Goal: Task Accomplishment & Management: Manage account settings

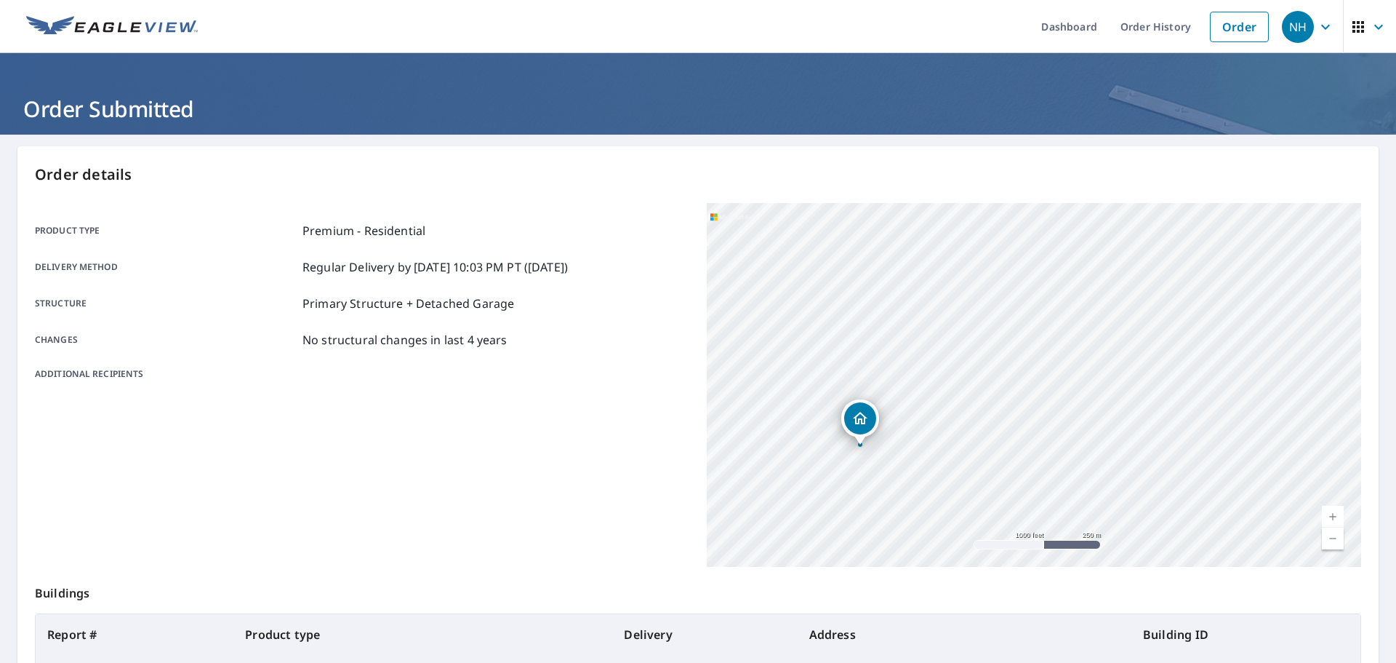
scroll to position [193, 0]
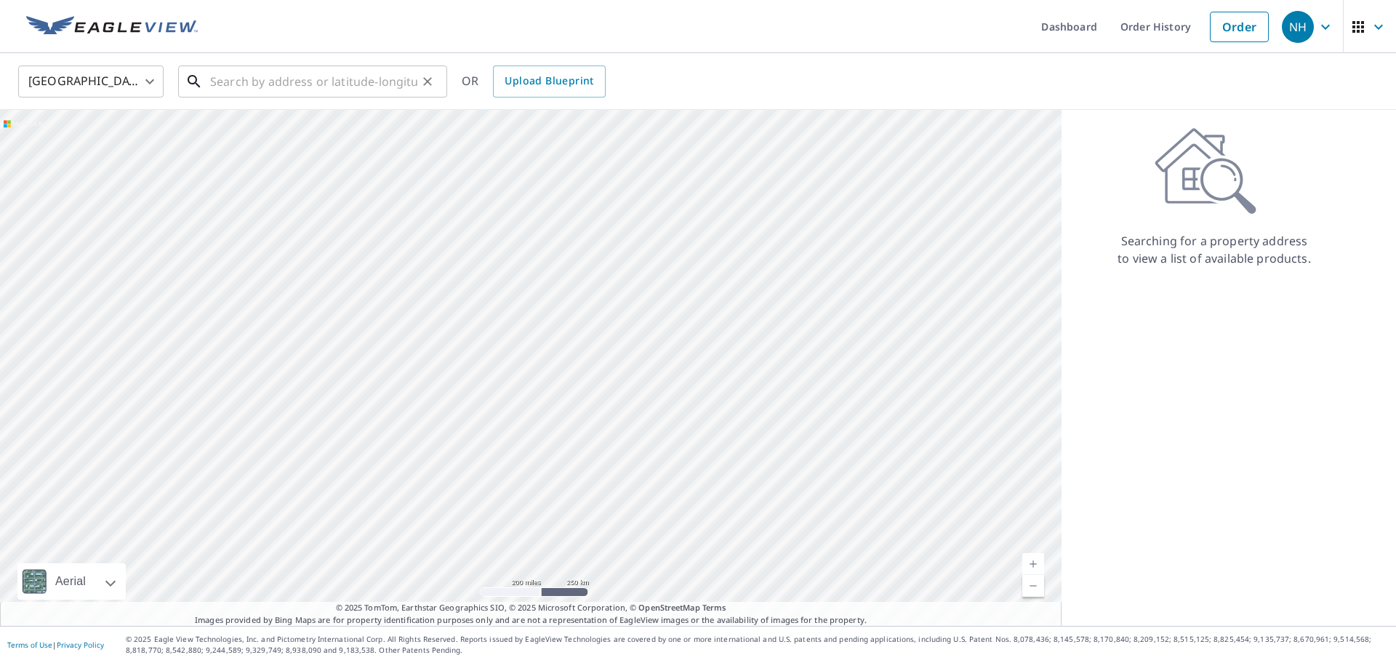
click at [312, 80] on input "text" at bounding box center [313, 81] width 207 height 41
paste input "[STREET_ADDRESS]"
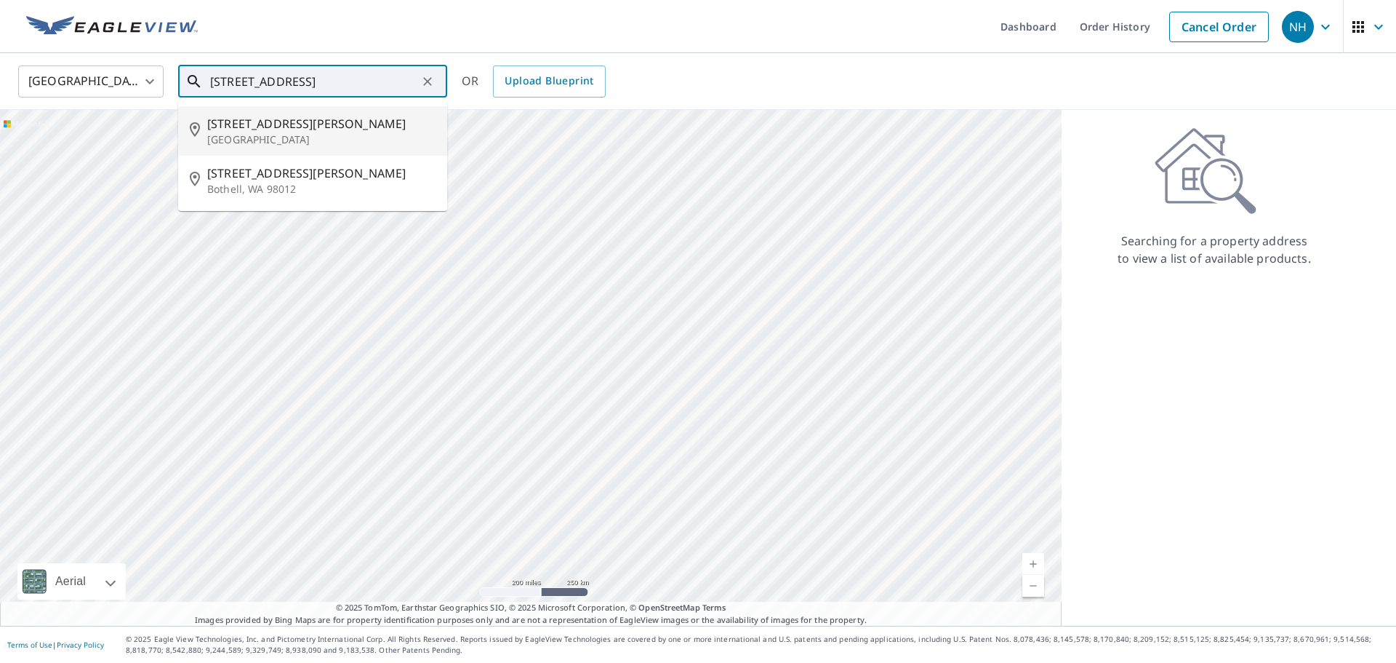
click at [337, 129] on span "[STREET_ADDRESS][PERSON_NAME]" at bounding box center [321, 123] width 228 height 17
type input "[STREET_ADDRESS]"
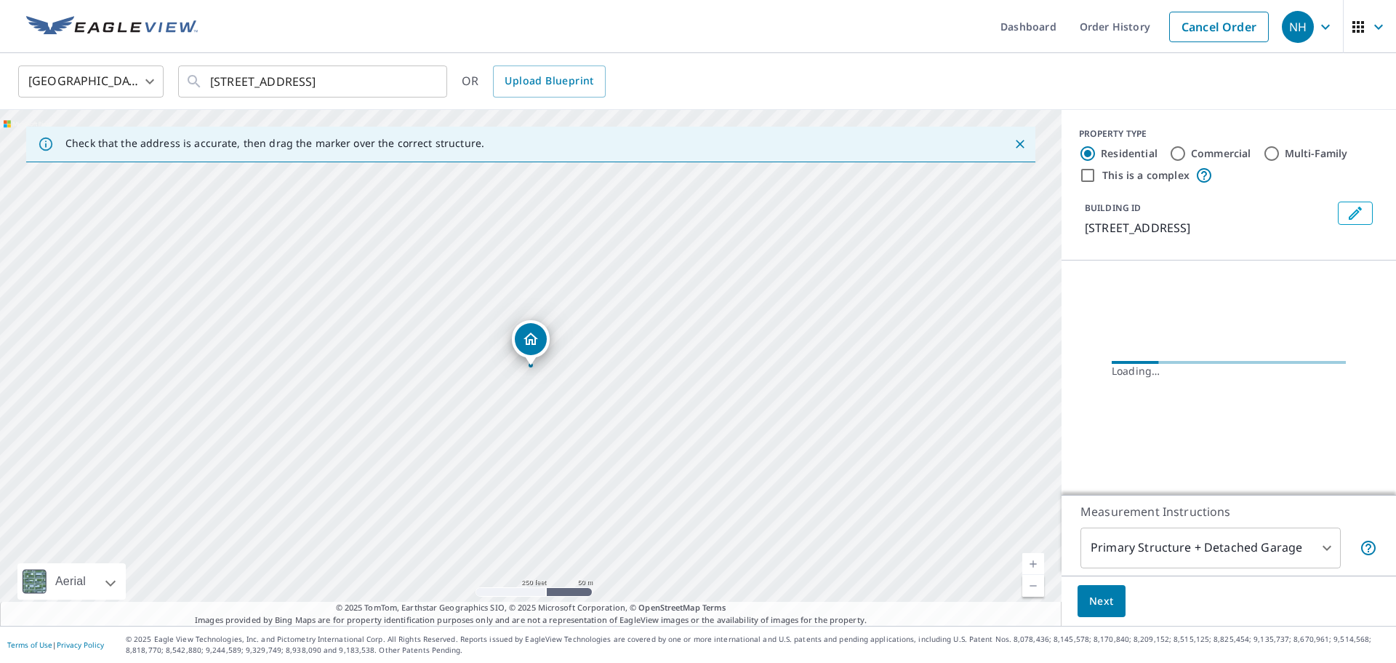
scroll to position [0, 0]
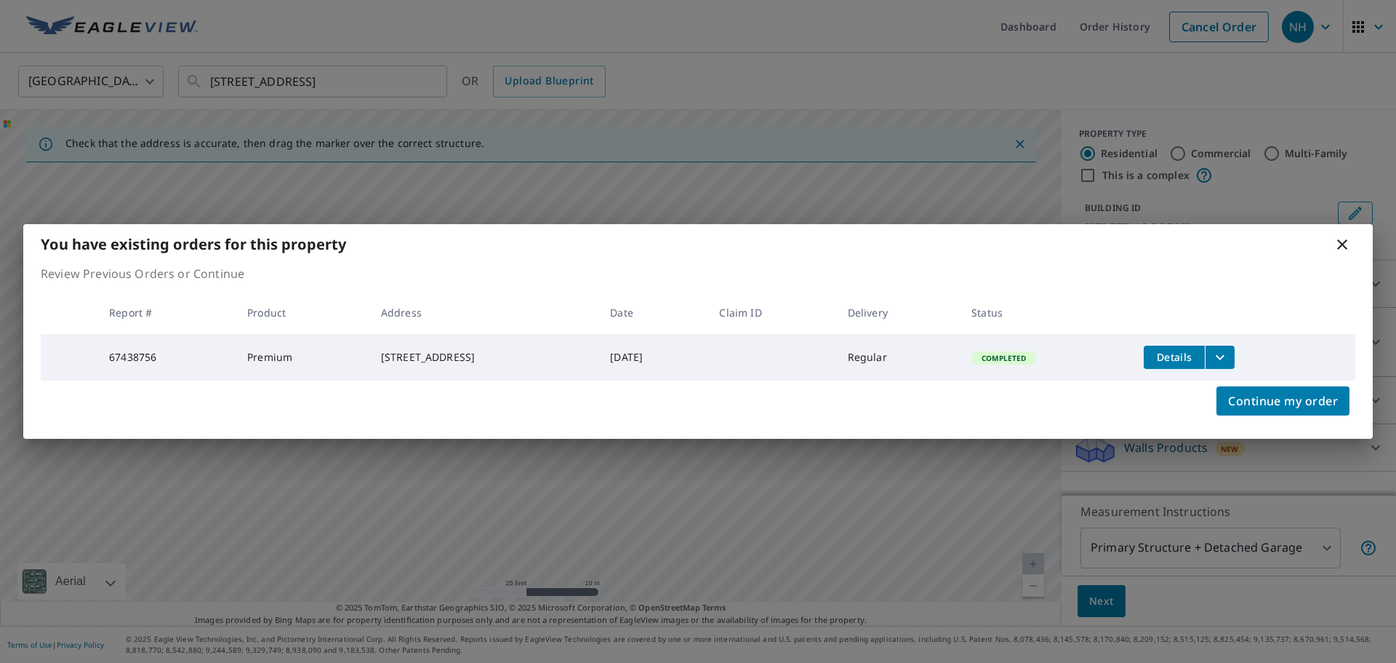
click at [1340, 244] on icon at bounding box center [1343, 244] width 10 height 10
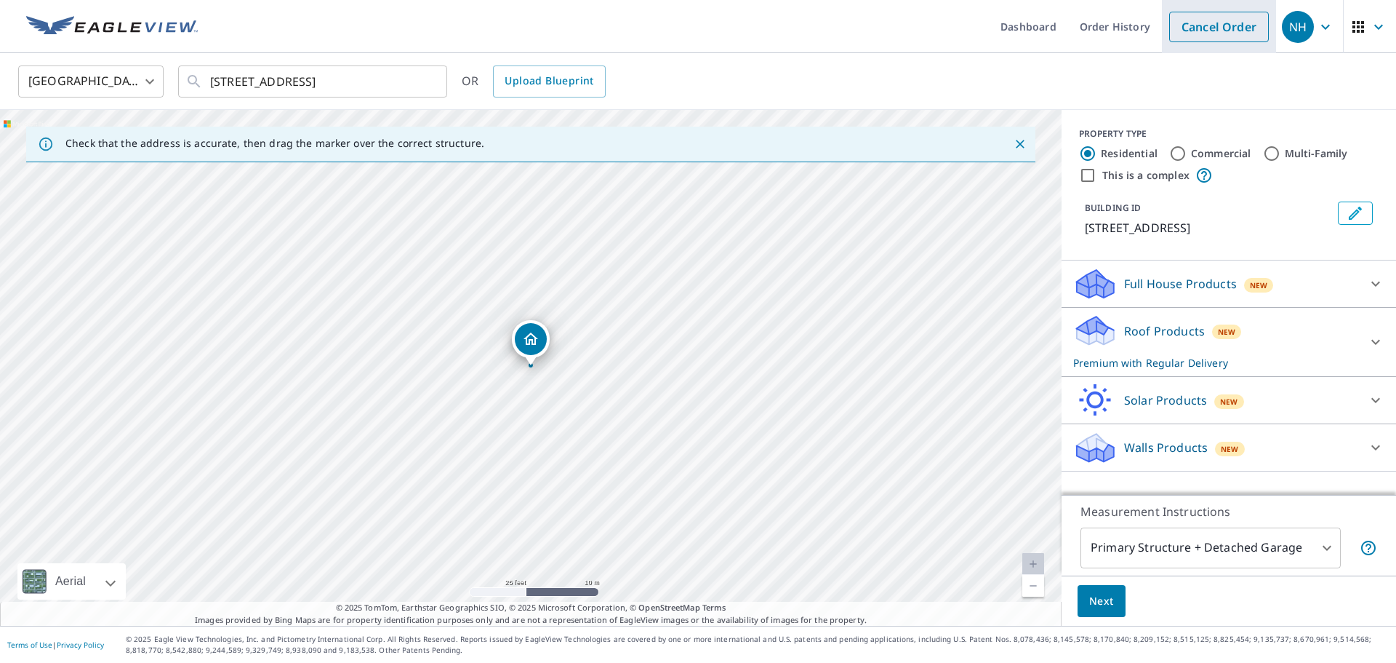
click at [1194, 23] on link "Cancel Order" at bounding box center [1220, 27] width 100 height 31
